Goal: Information Seeking & Learning: Compare options

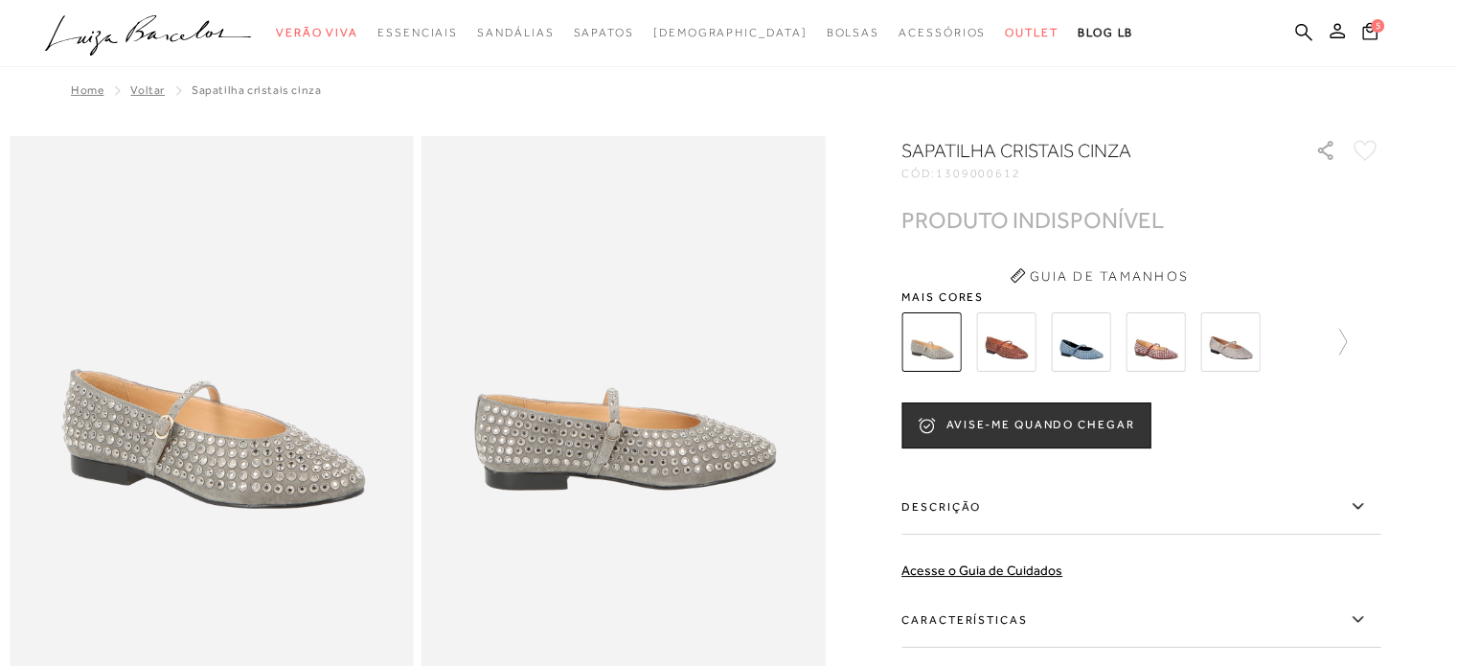
click at [1012, 348] on img at bounding box center [1005, 341] width 59 height 59
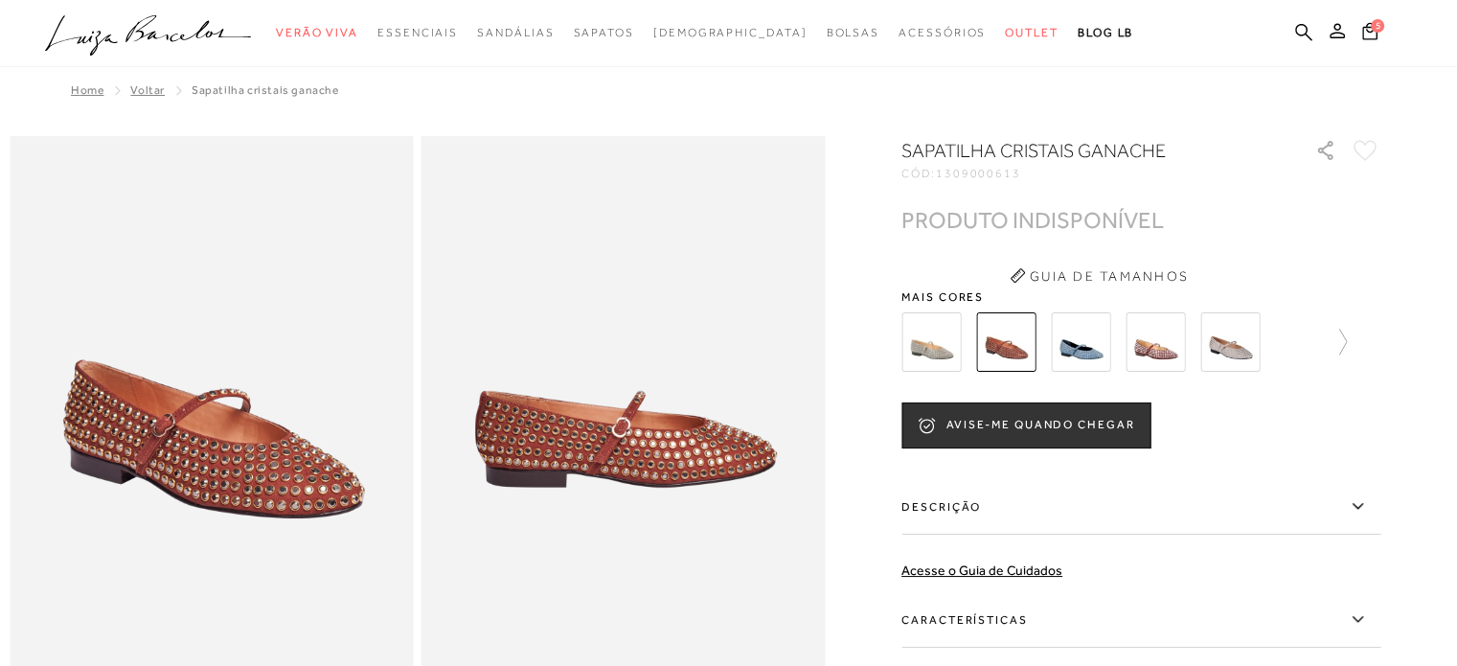
click at [1087, 345] on img at bounding box center [1080, 341] width 59 height 59
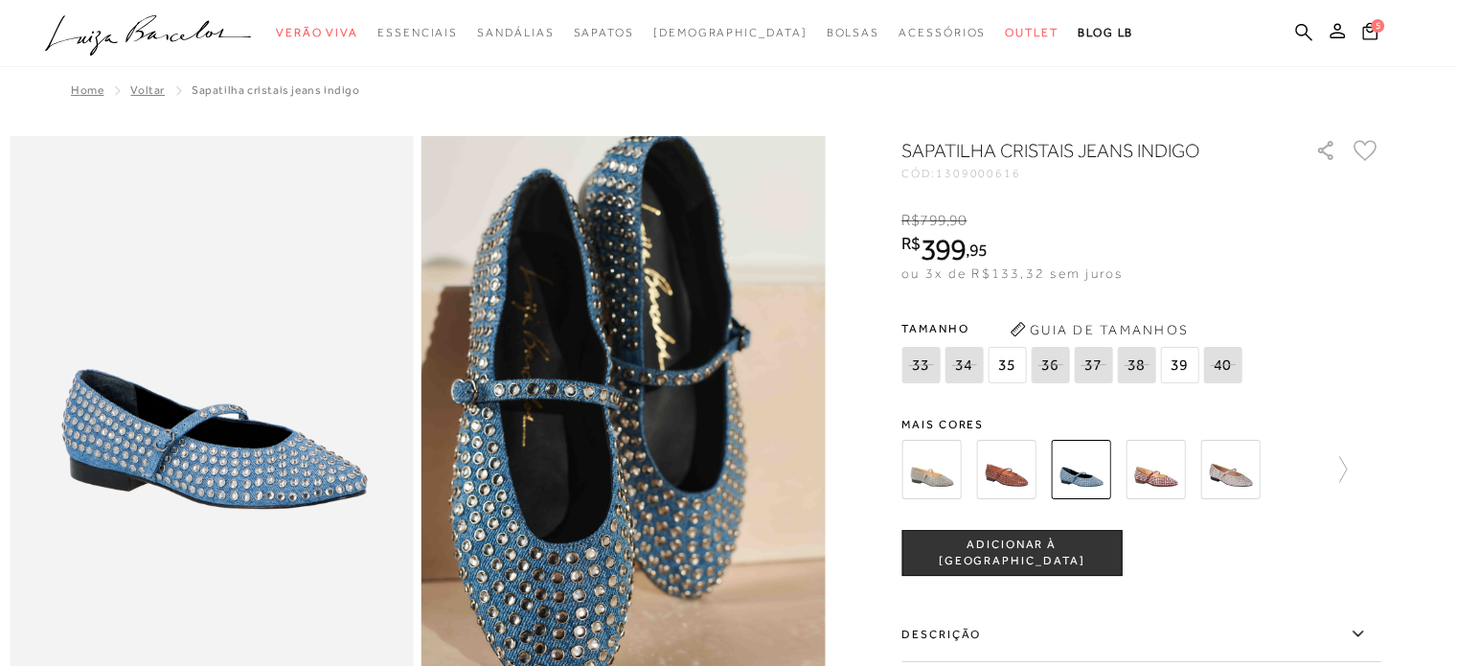
click at [1161, 419] on span "Mais cores" at bounding box center [1140, 424] width 479 height 11
click at [1151, 461] on img at bounding box center [1155, 469] width 59 height 59
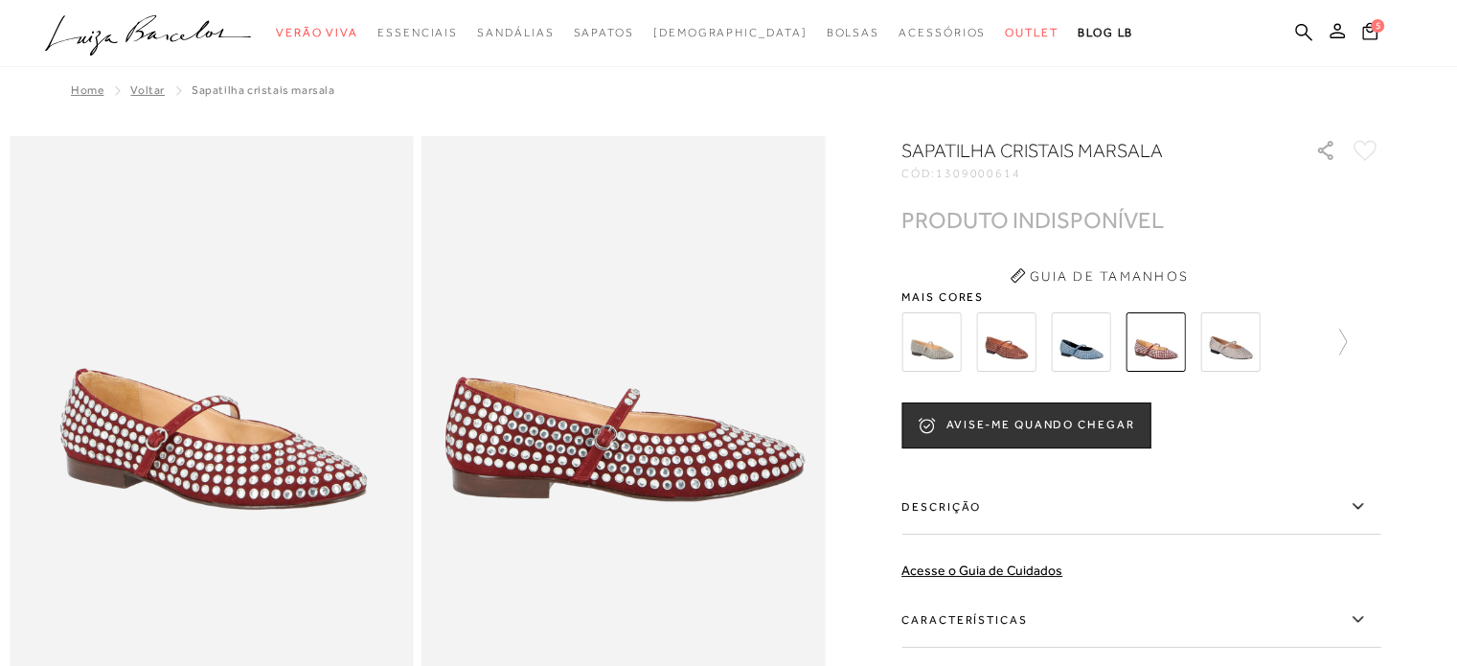
click at [1238, 341] on img at bounding box center [1229, 341] width 59 height 59
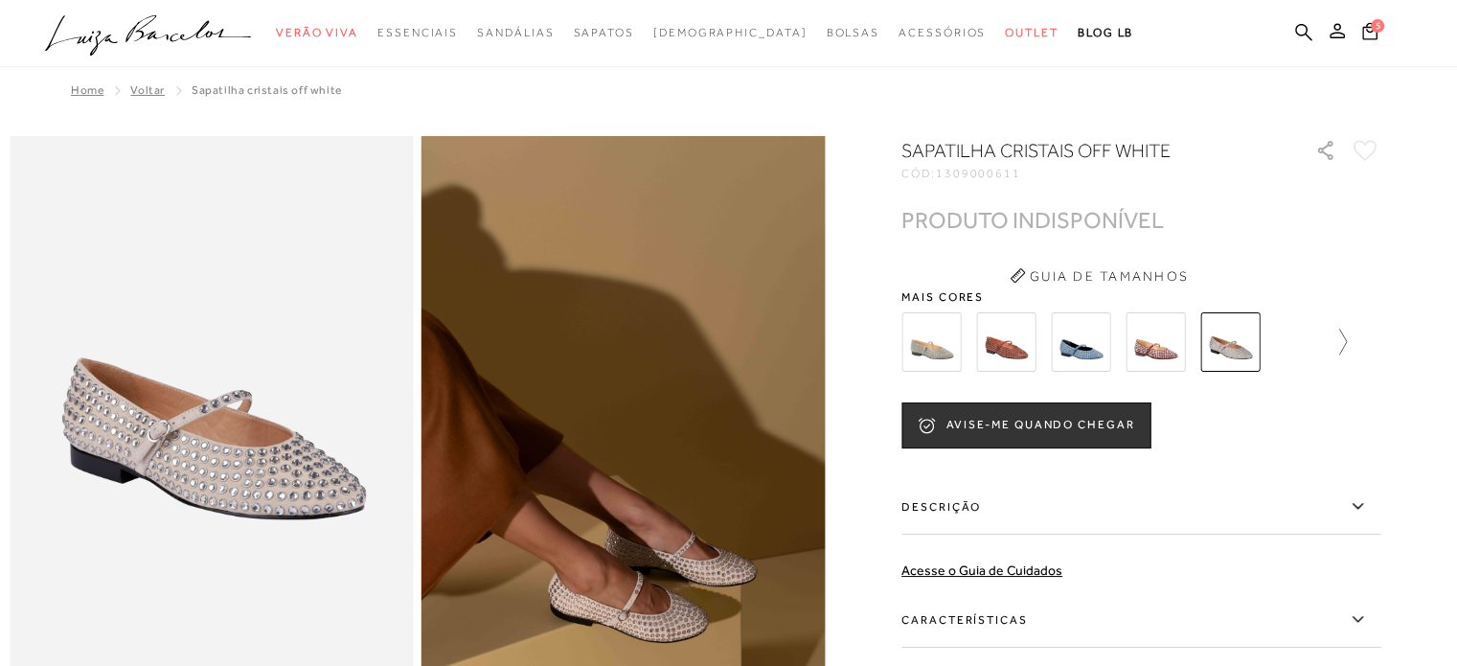
click at [1345, 349] on icon at bounding box center [1333, 342] width 27 height 27
click at [980, 332] on img at bounding box center [964, 341] width 59 height 59
